Goal: Find specific page/section: Find specific page/section

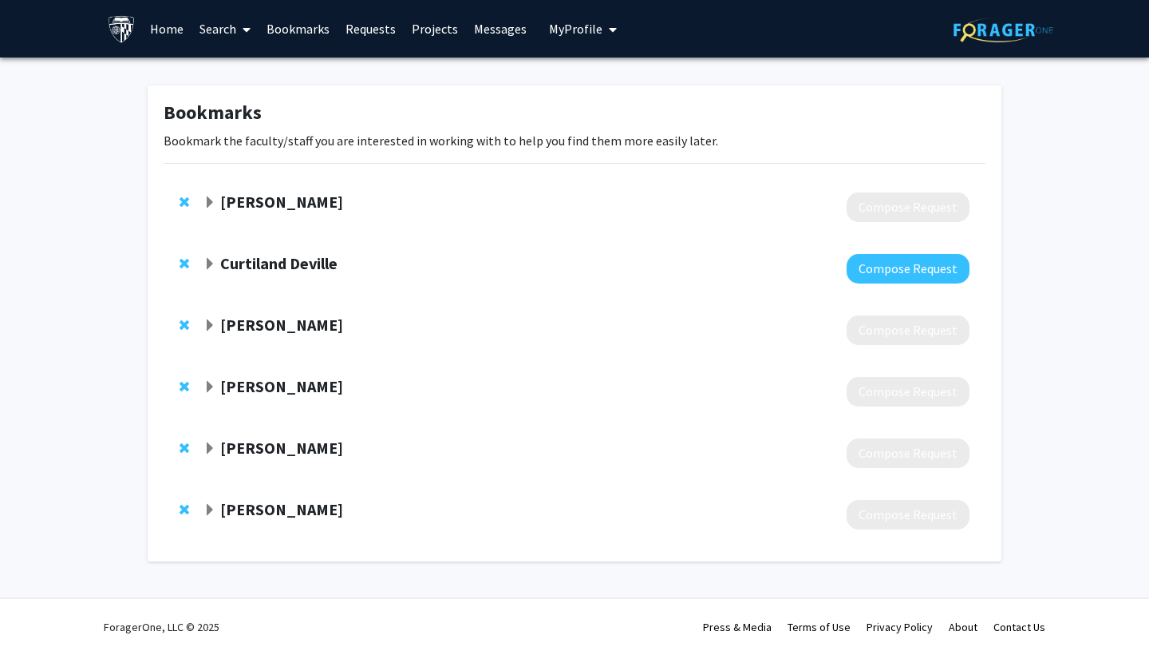
click at [207, 206] on span "Expand Alison Klein Bookmark" at bounding box center [210, 202] width 13 height 13
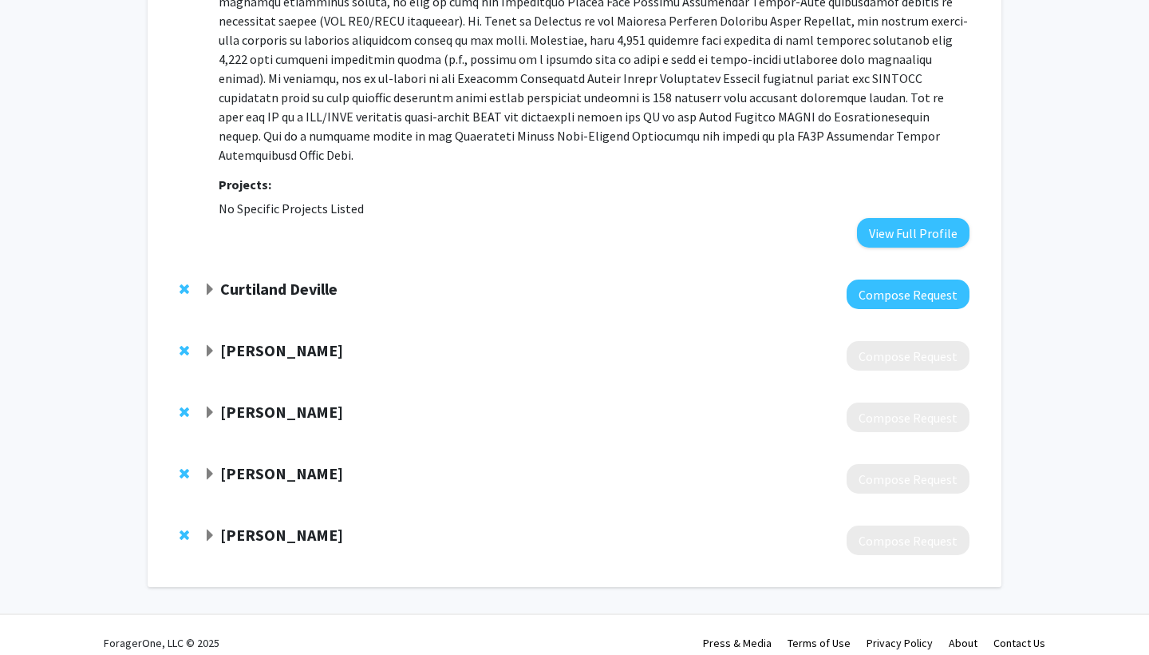
scroll to position [334, 0]
click at [211, 531] on span "Expand Noah Hahn Bookmark" at bounding box center [210, 537] width 13 height 13
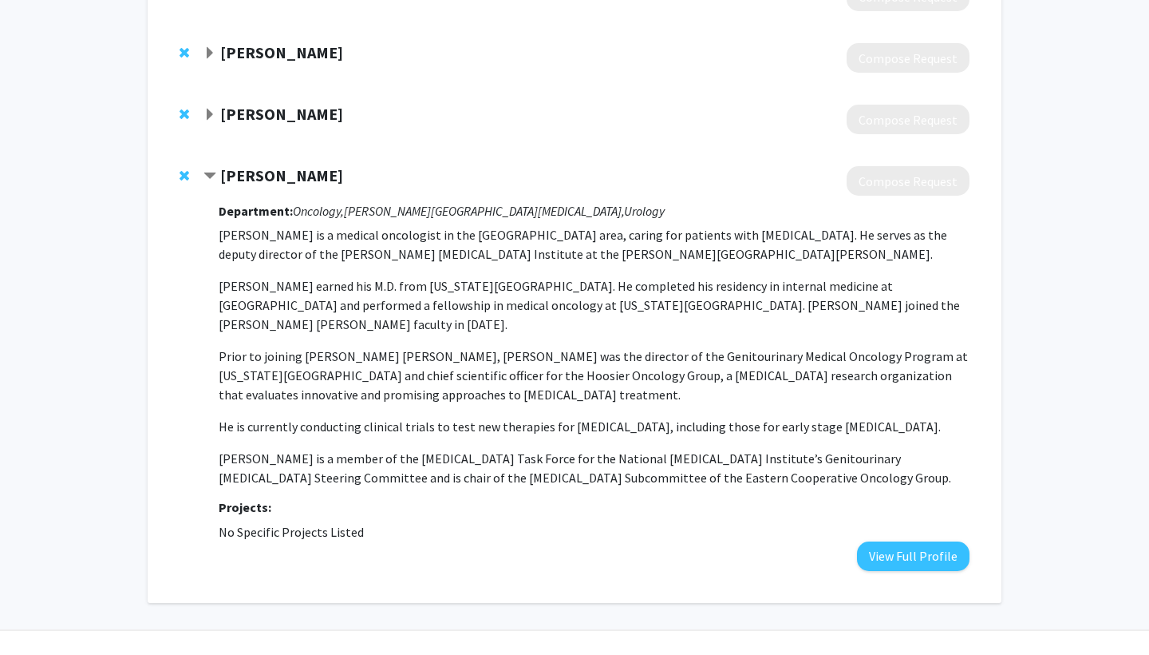
scroll to position [694, 0]
click at [210, 171] on span "Contract Noah Hahn Bookmark" at bounding box center [210, 177] width 13 height 13
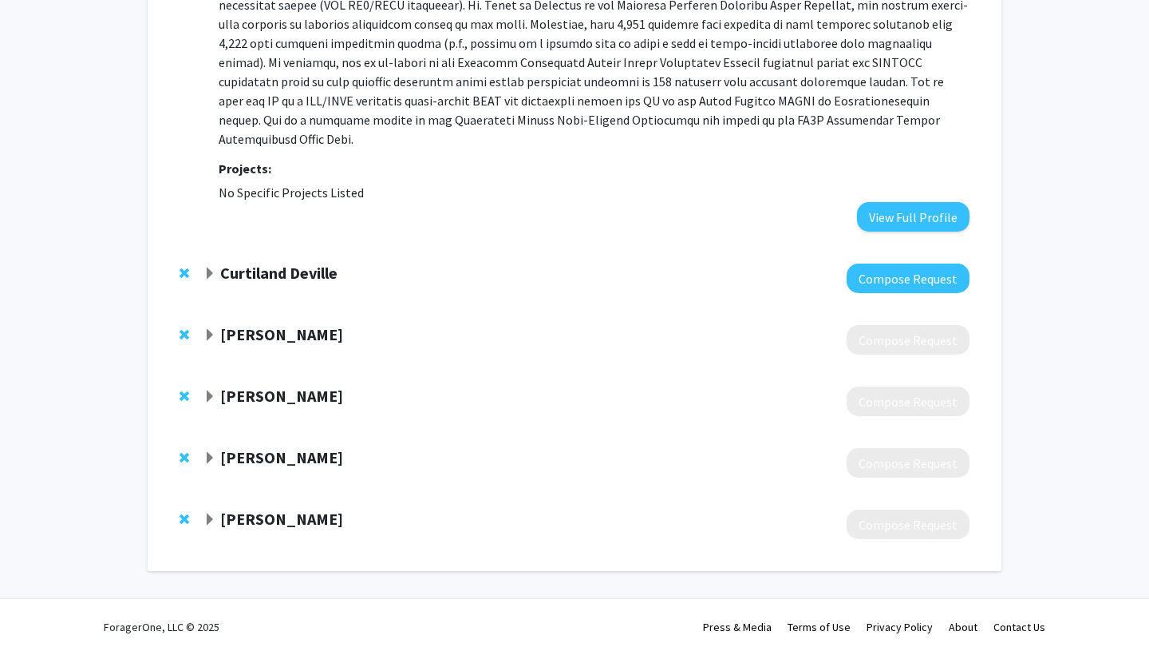
scroll to position [334, 0]
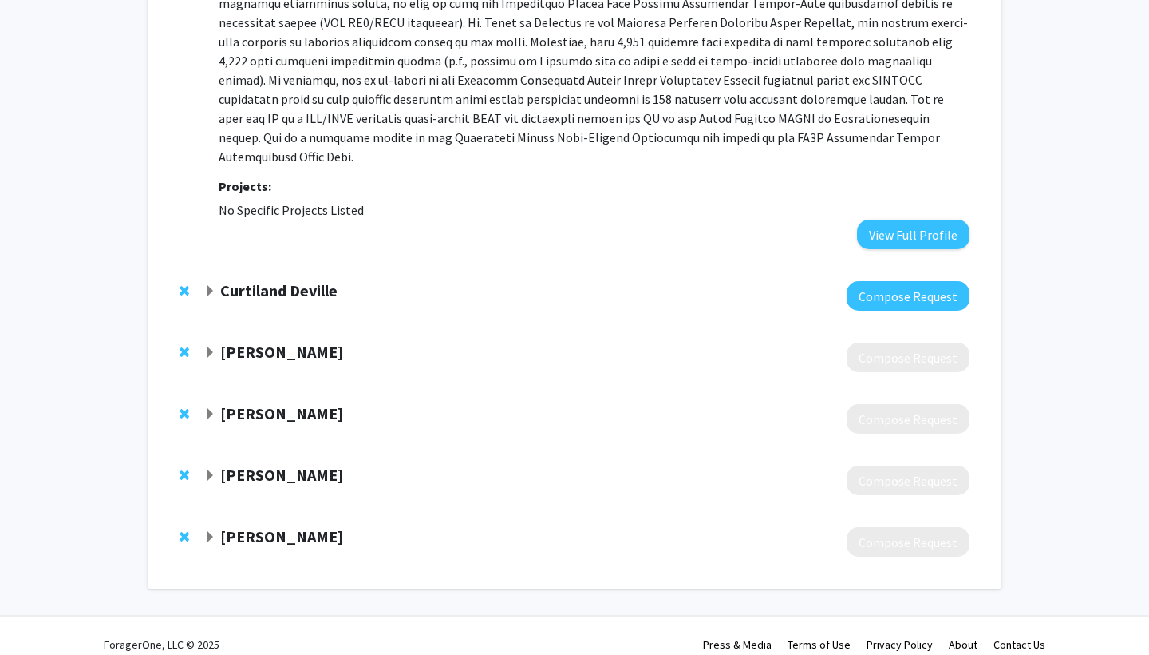
click at [205, 469] on span "Expand Nilo Azad Bookmark" at bounding box center [210, 475] width 13 height 13
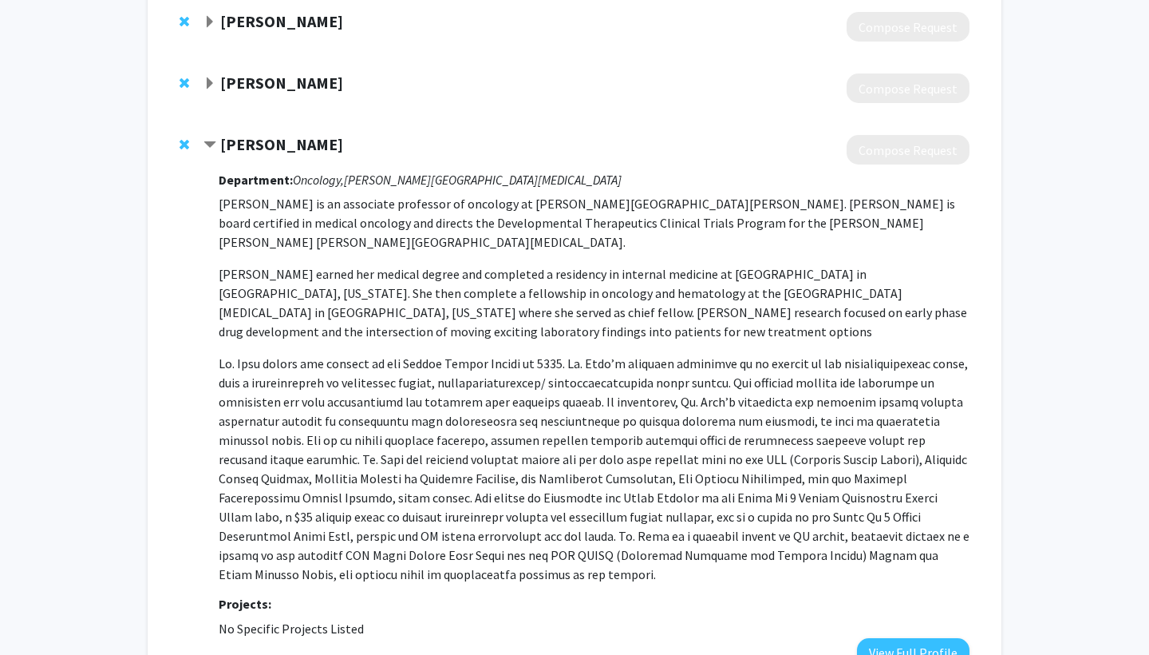
scroll to position [666, 0]
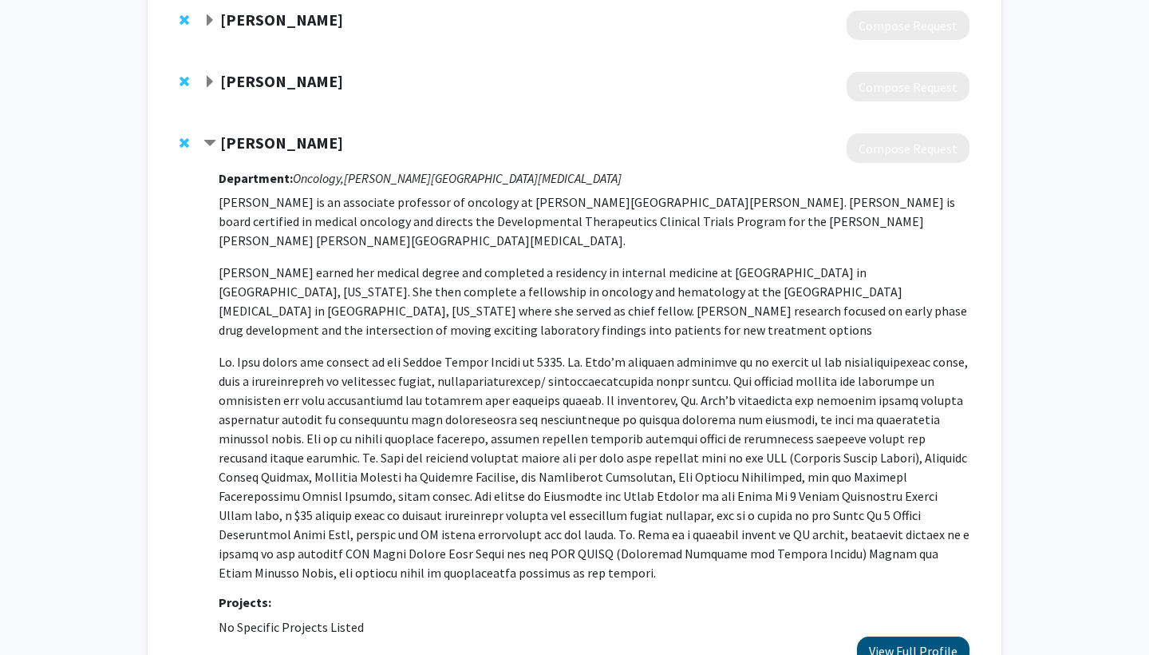
click at [882, 636] on button "View Full Profile" at bounding box center [913, 651] width 113 height 30
click at [215, 117] on div "[PERSON_NAME] Compose Request Department: Oncology, [PERSON_NAME][GEOGRAPHIC_DA…" at bounding box center [575, 399] width 822 height 564
click at [209, 137] on span "Contract Nilo Azad Bookmark" at bounding box center [210, 143] width 13 height 13
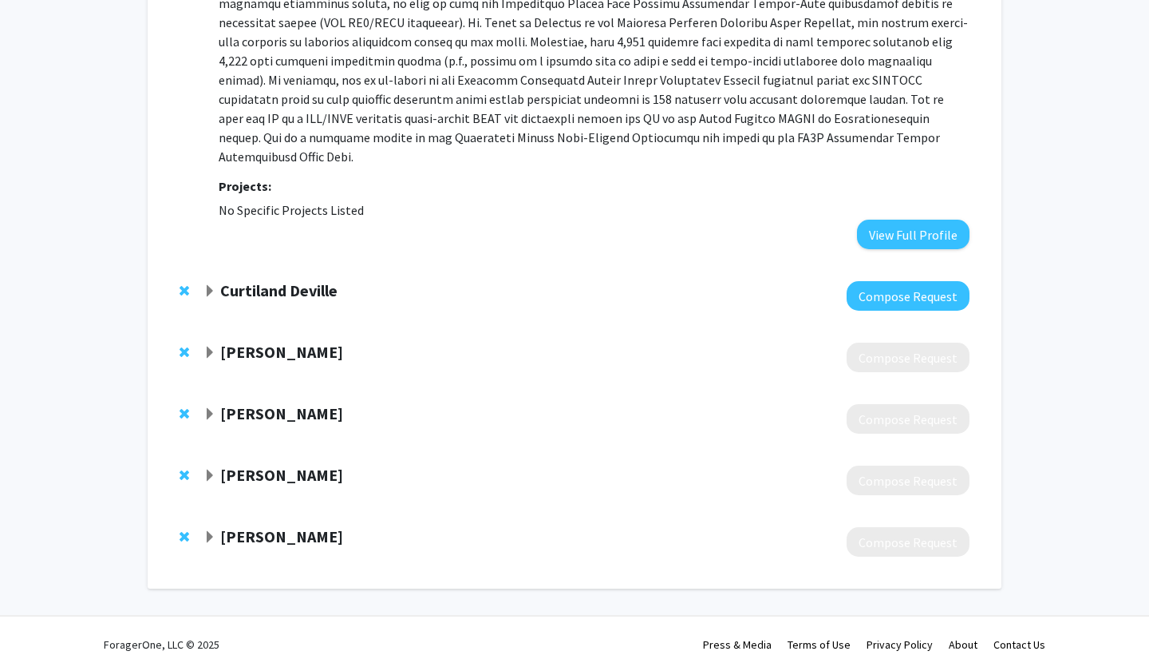
click at [208, 408] on span "Expand Bill Nelson Bookmark" at bounding box center [210, 414] width 13 height 13
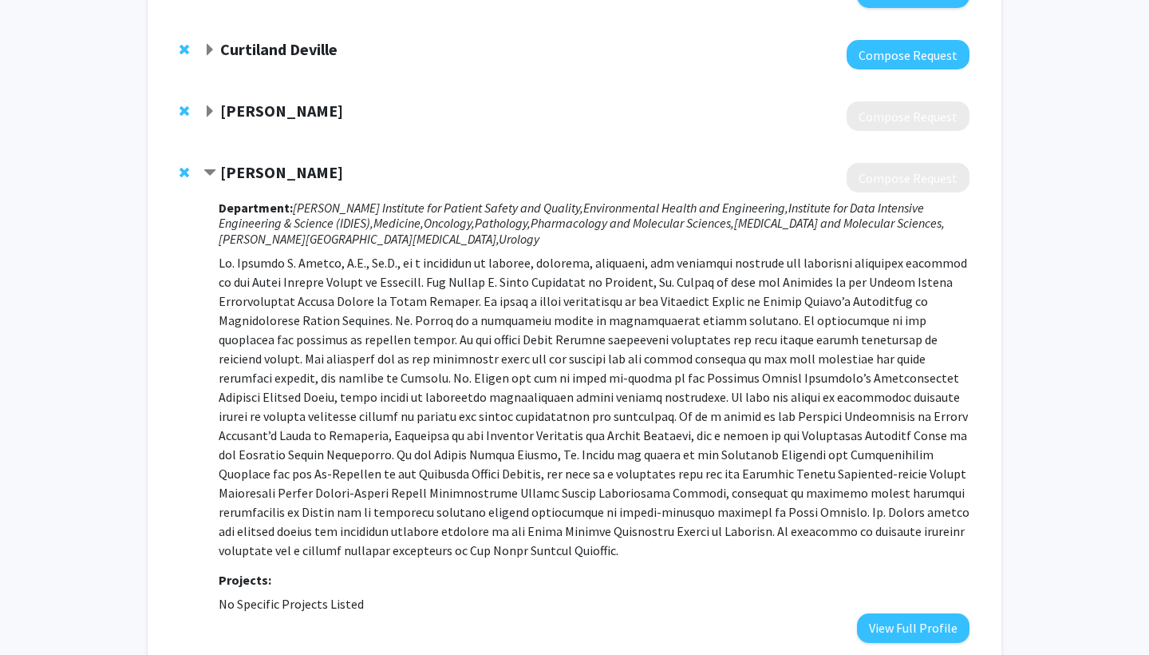
scroll to position [584, 0]
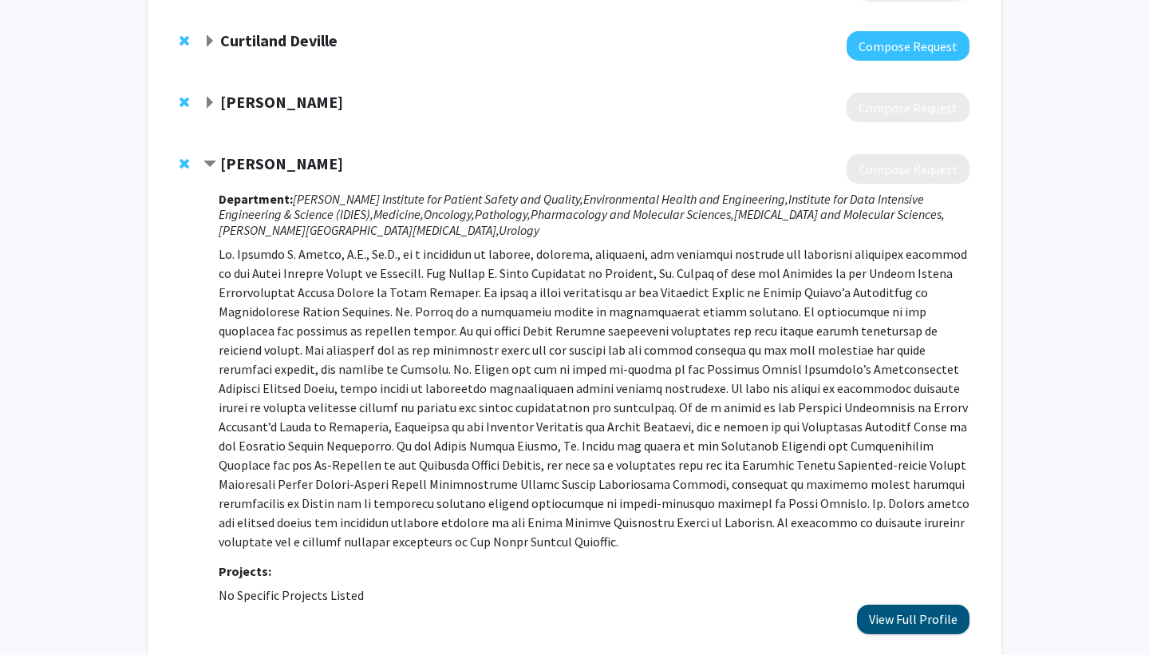
click at [878, 604] on button "View Full Profile" at bounding box center [913, 619] width 113 height 30
click at [213, 158] on span "Contract Bill Nelson Bookmark" at bounding box center [210, 164] width 13 height 13
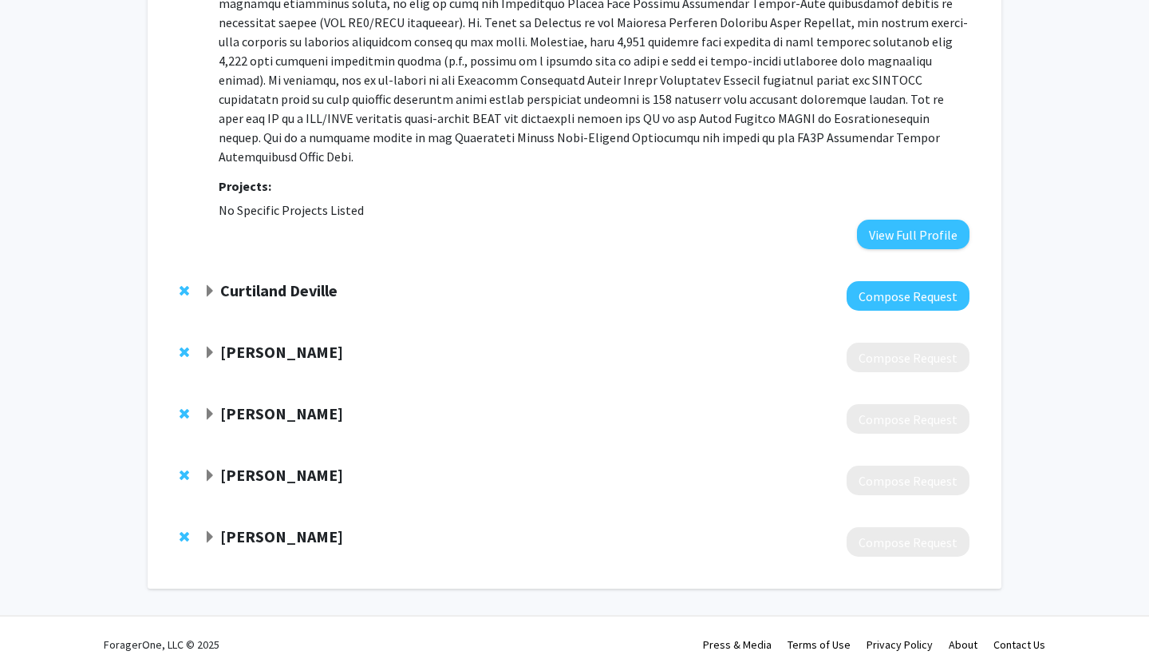
click at [215, 346] on span "Expand Daniel Laheru Bookmark" at bounding box center [210, 352] width 13 height 13
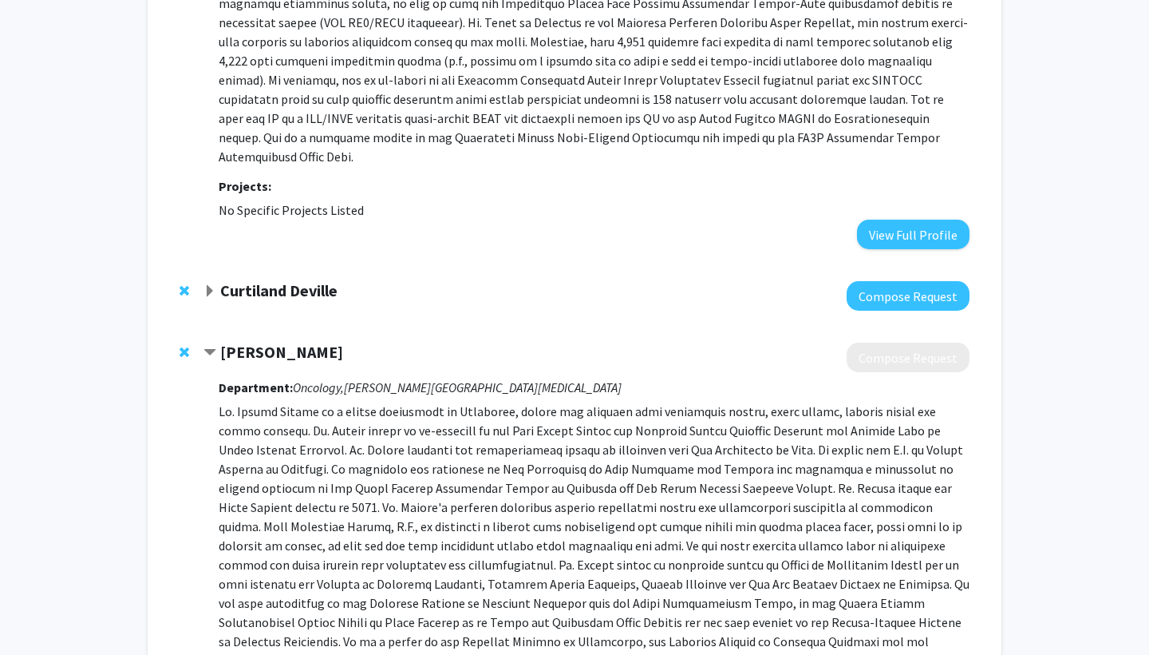
click at [184, 346] on span "Remove Daniel Laheru from bookmarks" at bounding box center [185, 352] width 10 height 13
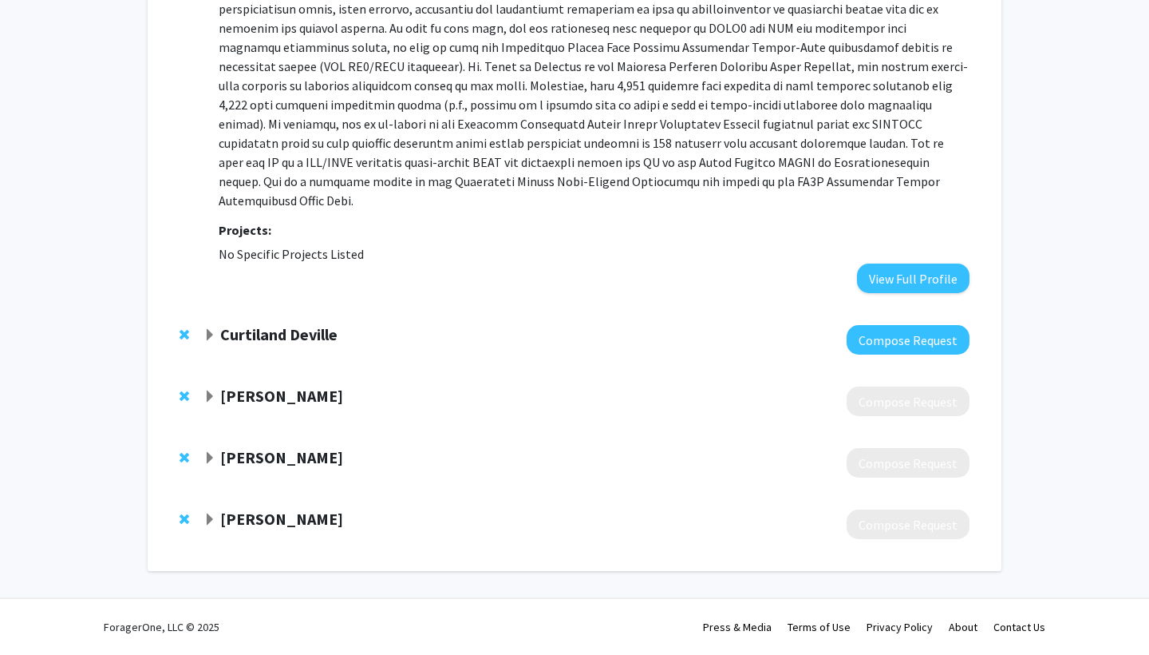
scroll to position [273, 0]
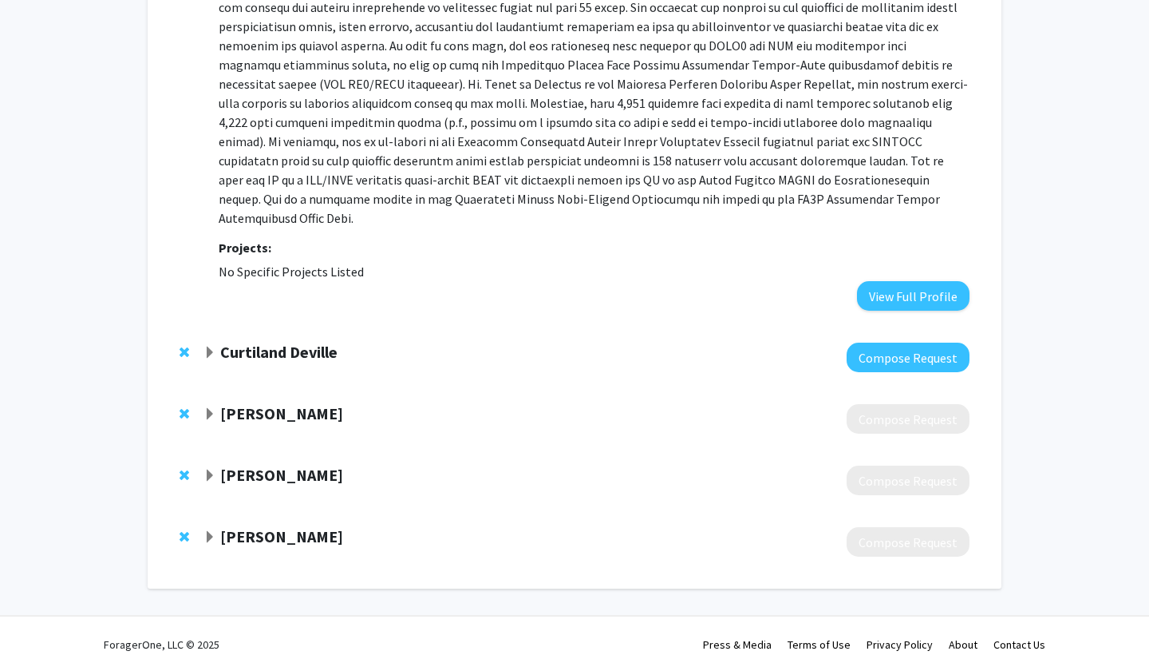
click at [212, 346] on span "Expand Curtiland Deville Bookmark" at bounding box center [210, 352] width 13 height 13
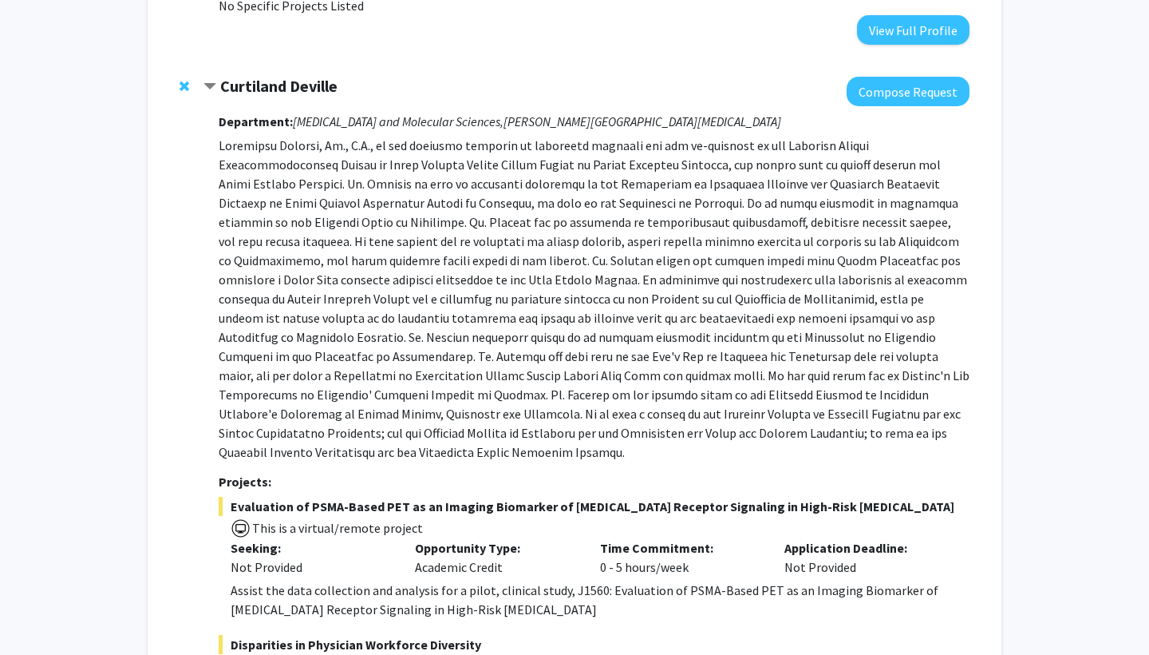
scroll to position [537, 0]
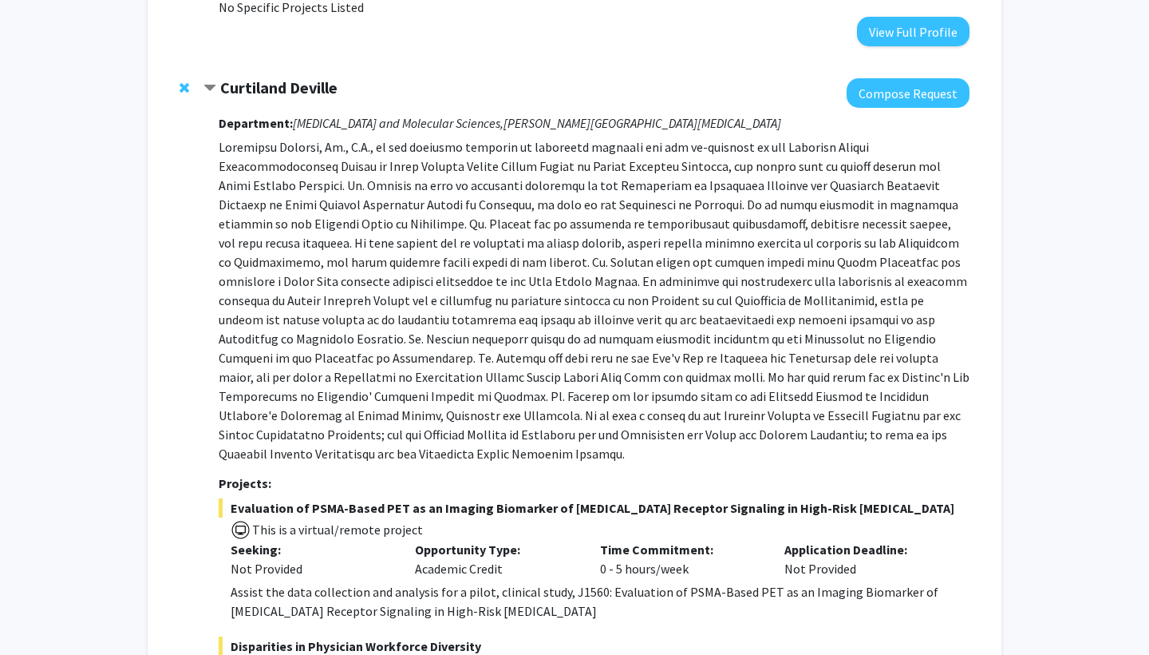
click at [220, 77] on strong "Curtiland Deville" at bounding box center [278, 87] width 117 height 20
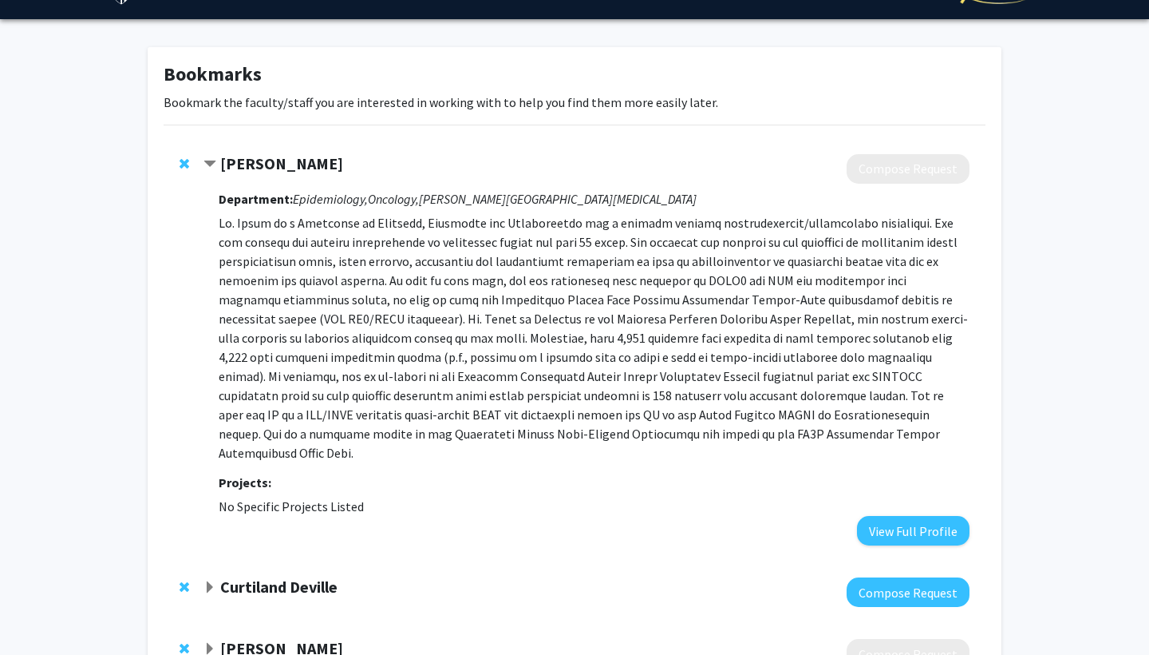
scroll to position [53, 0]
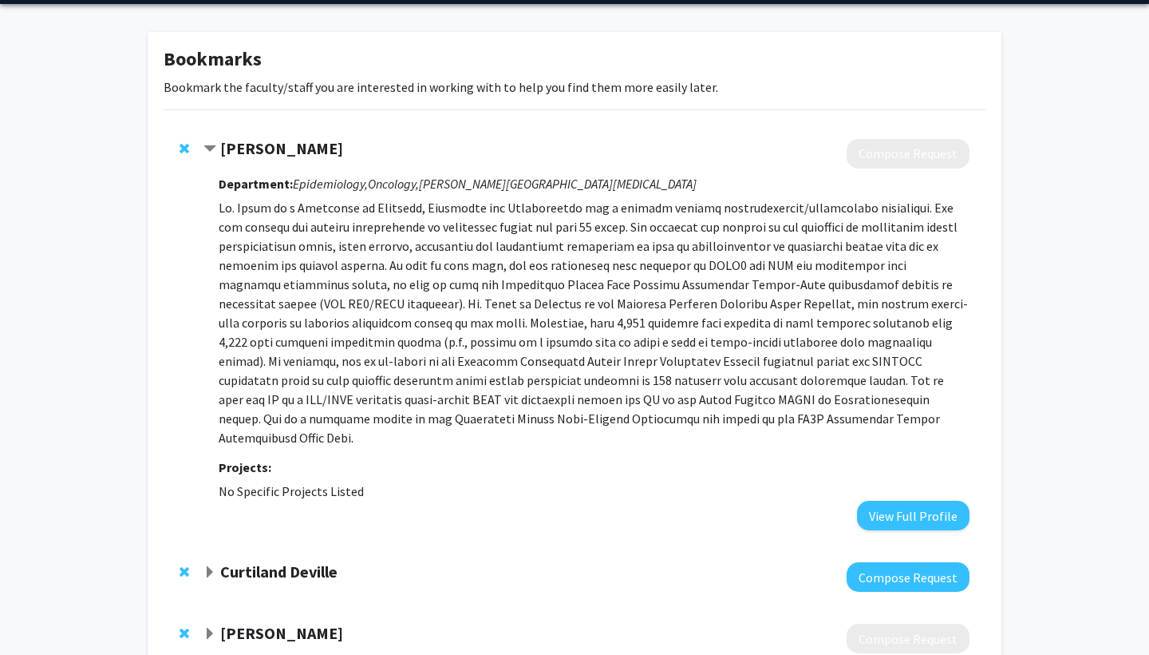
click at [184, 144] on span "Remove Alison Klein from bookmarks" at bounding box center [185, 148] width 10 height 13
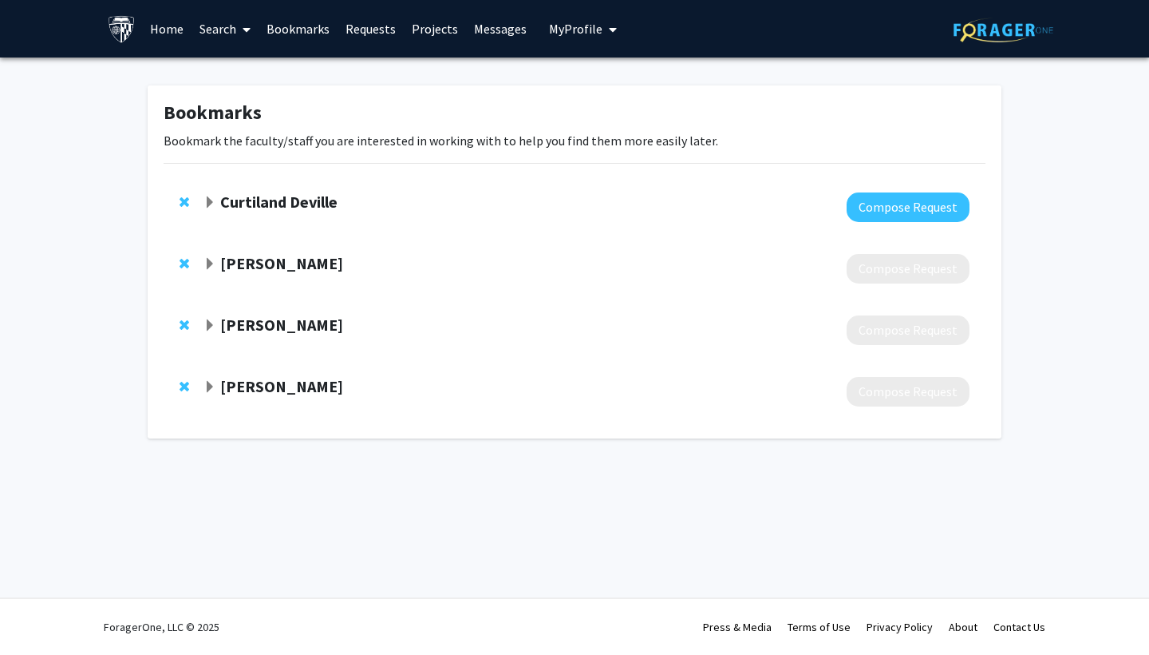
click at [216, 263] on span "Expand Bill Nelson Bookmark" at bounding box center [210, 264] width 13 height 13
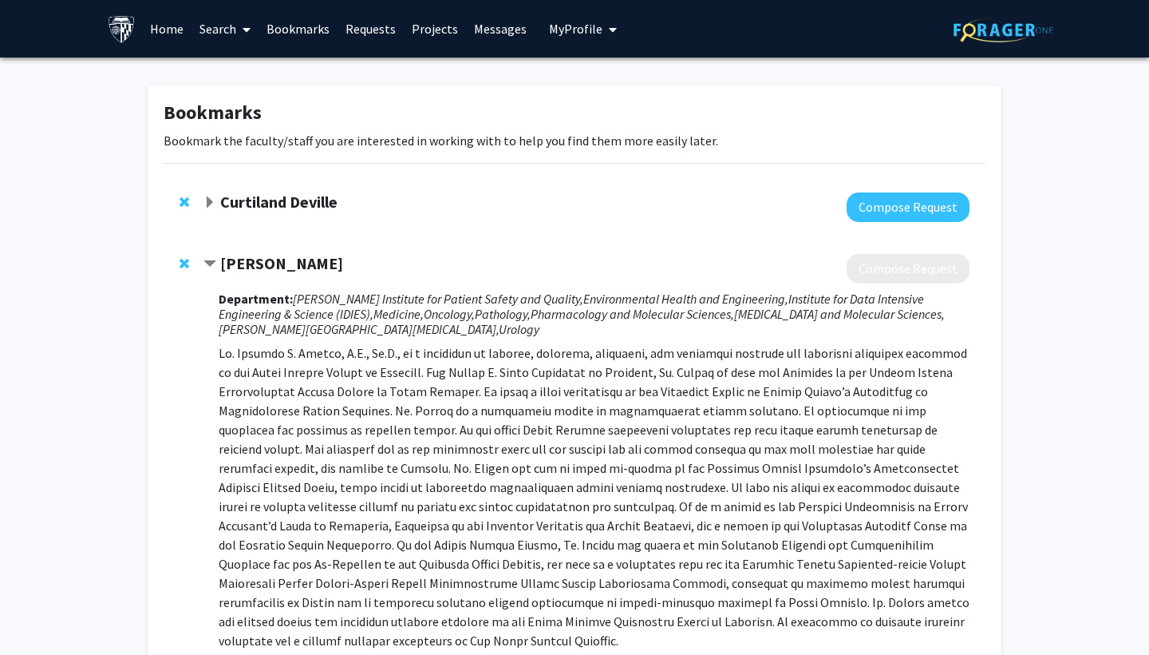
click at [216, 263] on span "Contract Bill Nelson Bookmark" at bounding box center [210, 264] width 13 height 13
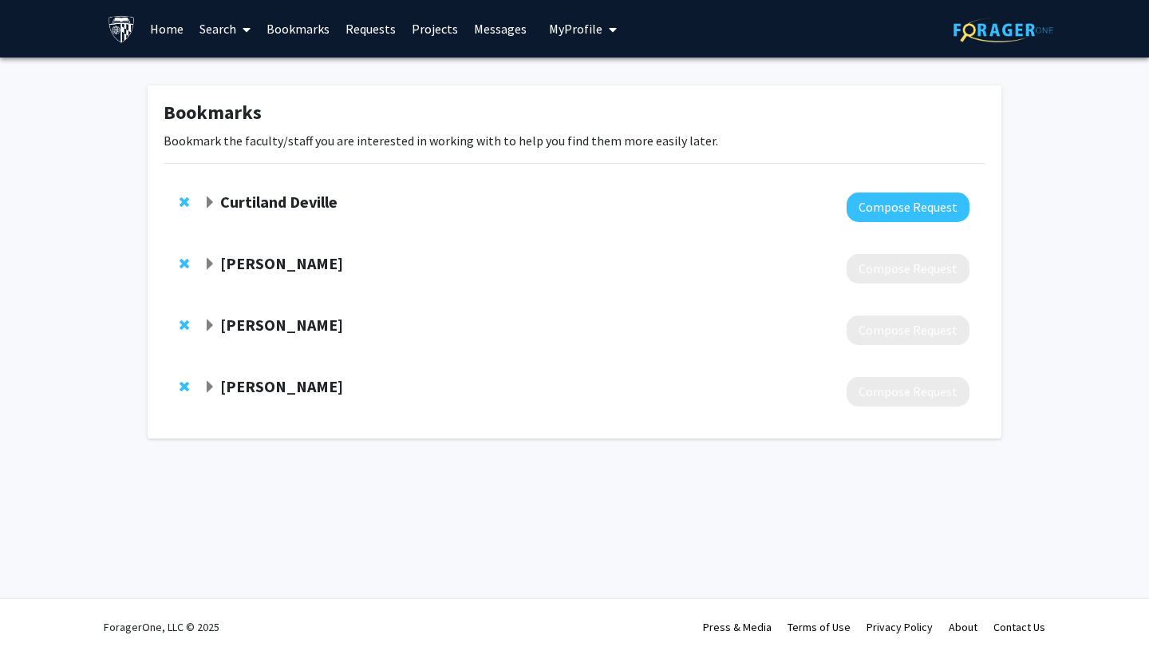
click at [208, 330] on span "Expand Nilo Azad Bookmark" at bounding box center [210, 325] width 13 height 13
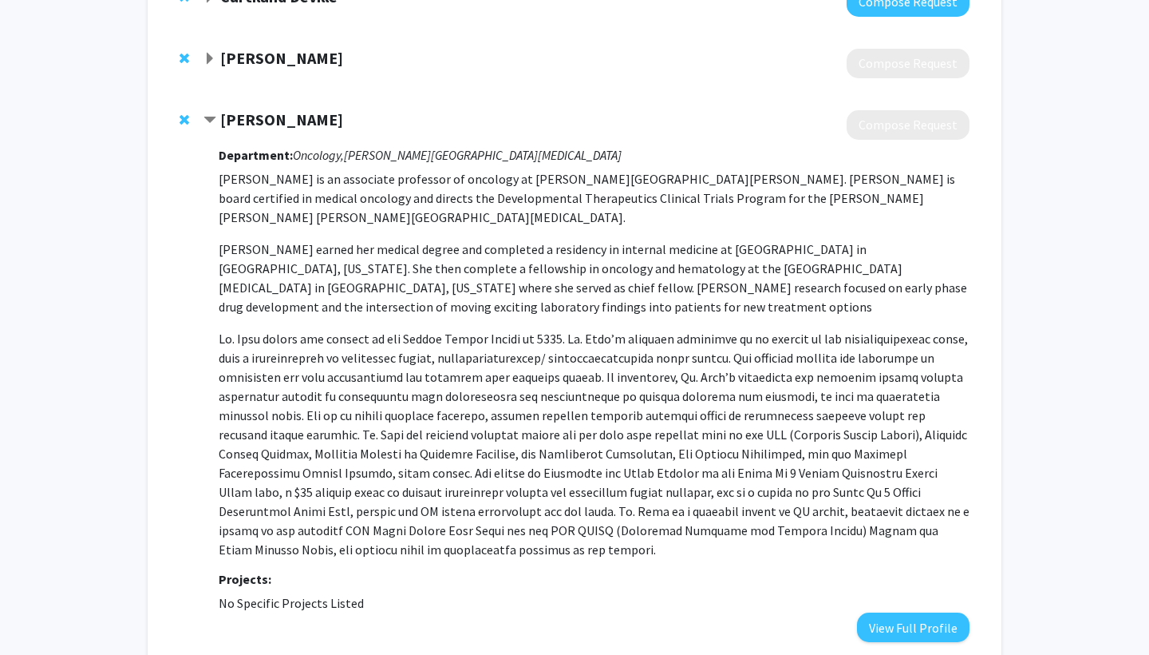
scroll to position [207, 0]
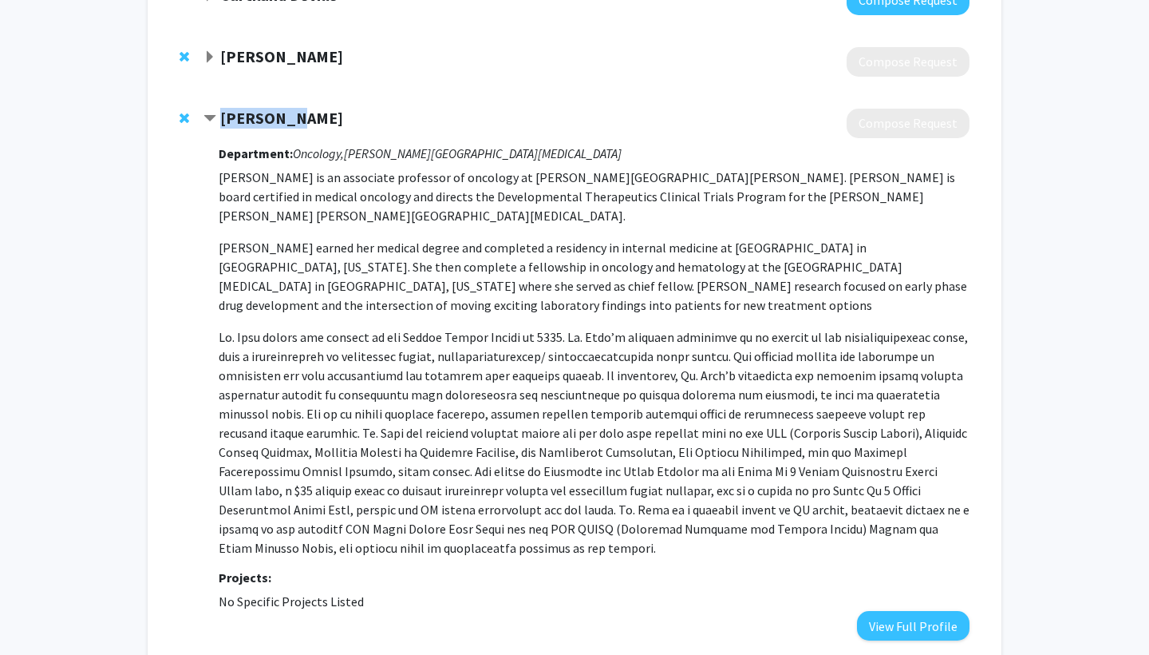
drag, startPoint x: 222, startPoint y: 120, endPoint x: 296, endPoint y: 120, distance: 74.2
click at [296, 120] on div "[PERSON_NAME]" at bounding box center [376, 119] width 345 height 20
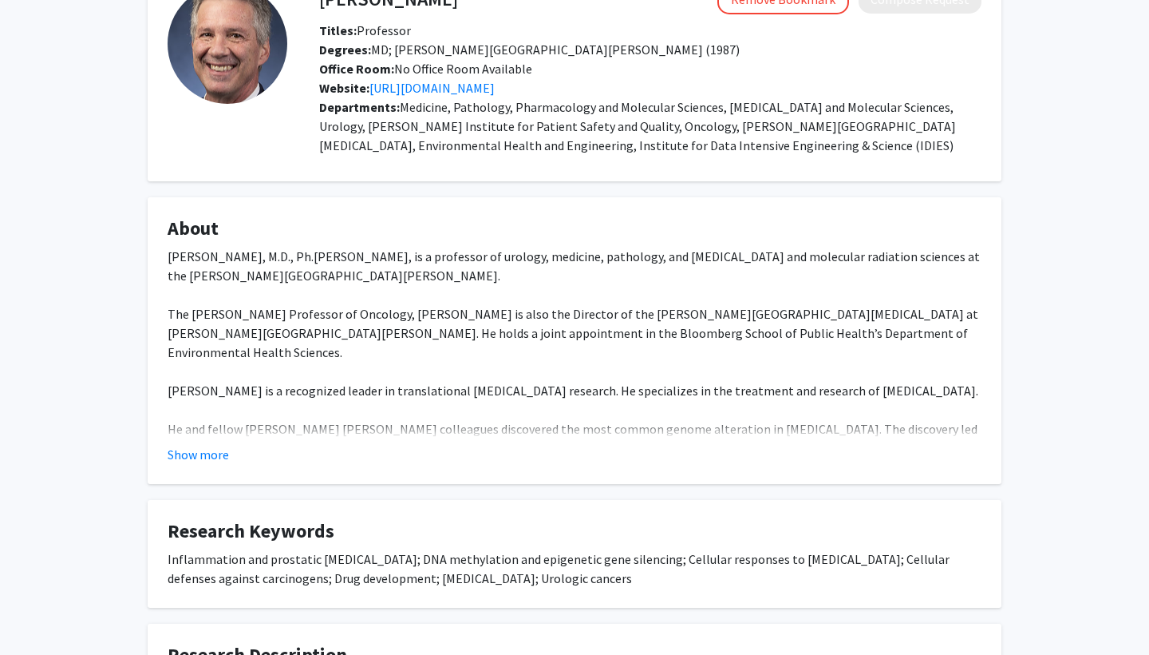
scroll to position [90, 0]
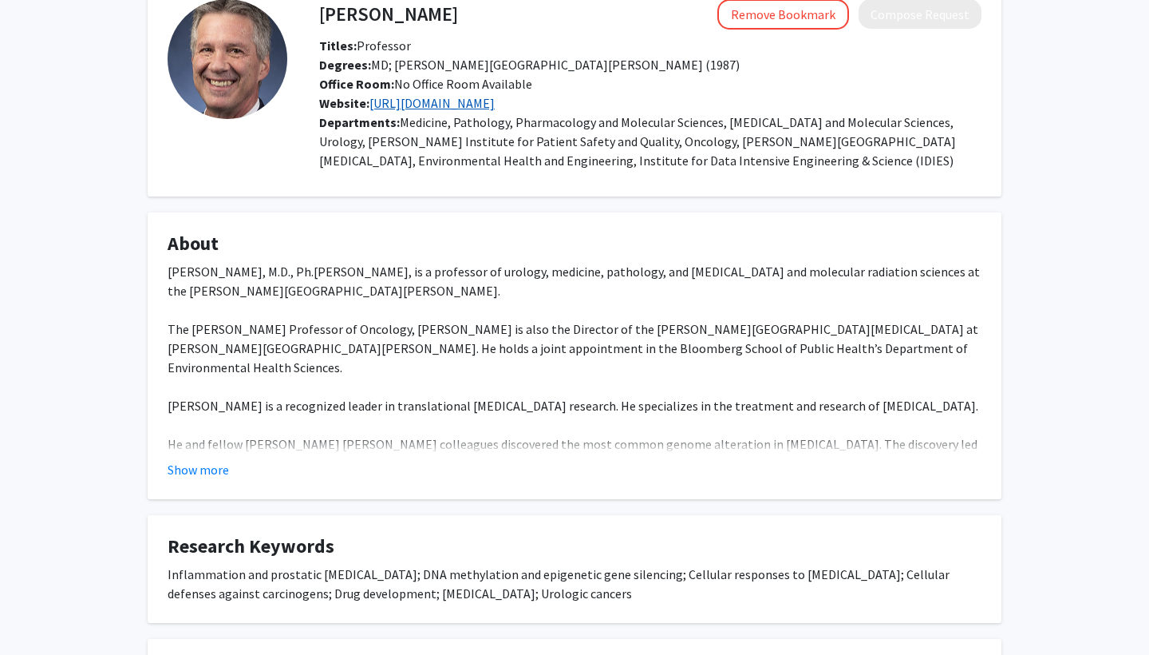
click at [495, 102] on link "https://en.wikipedia.org/wiki/William_G._Nelson" at bounding box center [432, 103] width 125 height 16
